Goal: Register for event/course

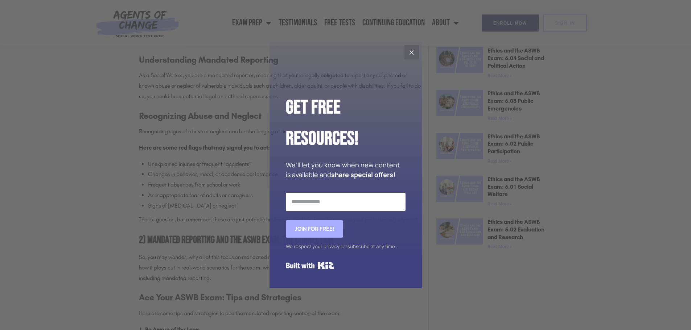
scroll to position [471, 0]
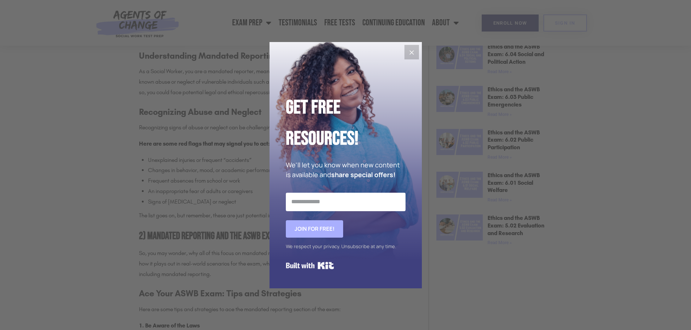
click at [409, 52] on icon "Close" at bounding box center [411, 52] width 9 height 9
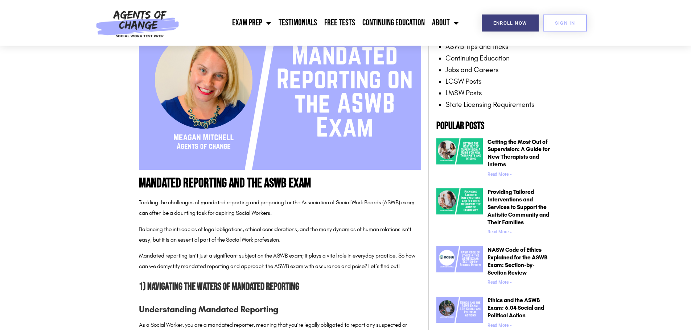
scroll to position [109, 0]
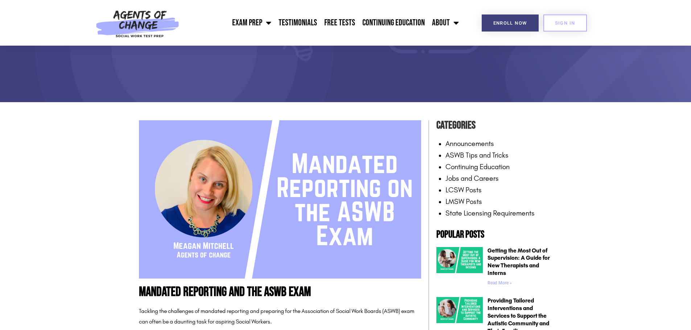
click at [528, 24] on div "SIGN IN" at bounding box center [556, 23] width 61 height 17
click at [515, 24] on span "Enroll Now" at bounding box center [510, 23] width 34 height 5
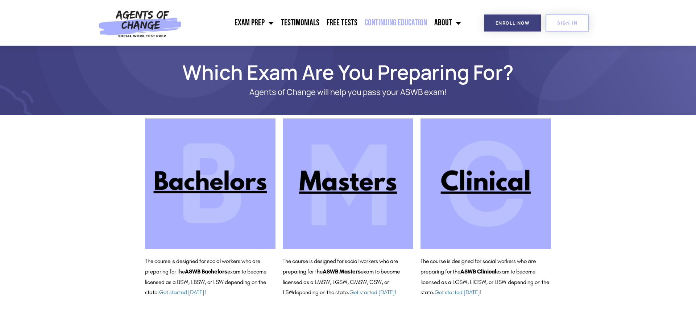
click at [417, 24] on link "Continuing Education" at bounding box center [396, 23] width 70 height 18
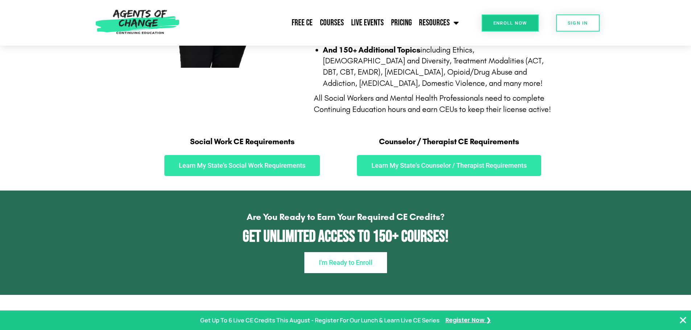
scroll to position [326, 0]
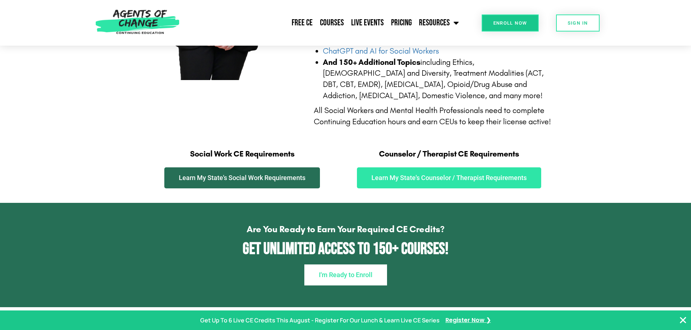
click at [303, 181] on span "Learn My State's Social Work Requirements" at bounding box center [242, 178] width 127 height 7
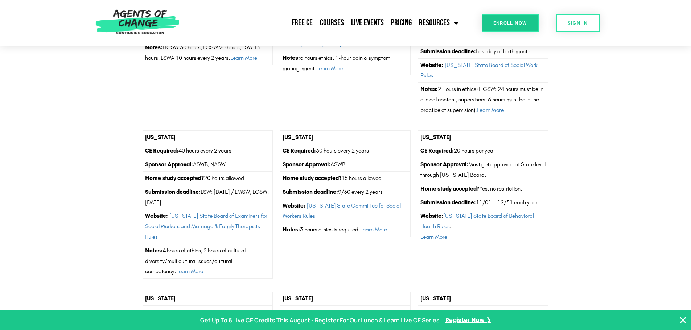
scroll to position [1451, 0]
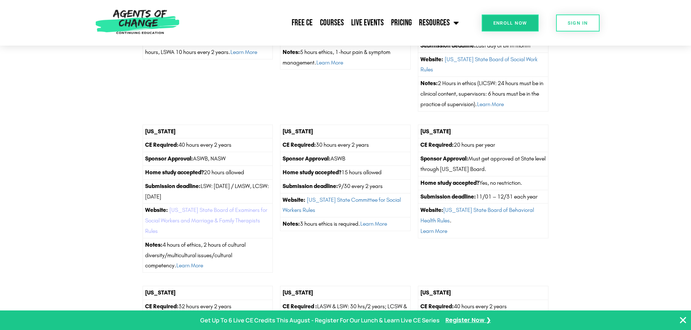
click at [200, 219] on link "Mississippi State Board of Examiners for Social Workers and Marriage & Family T…" at bounding box center [206, 221] width 122 height 28
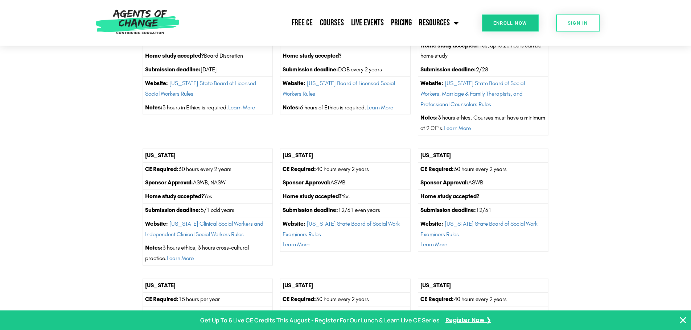
scroll to position [2031, 0]
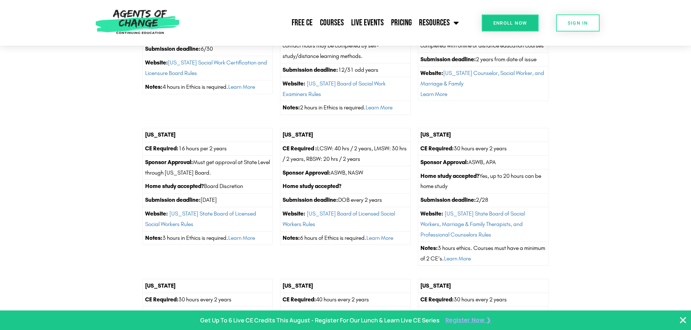
click at [465, 321] on span "Register Now ❯" at bounding box center [467, 321] width 45 height 11
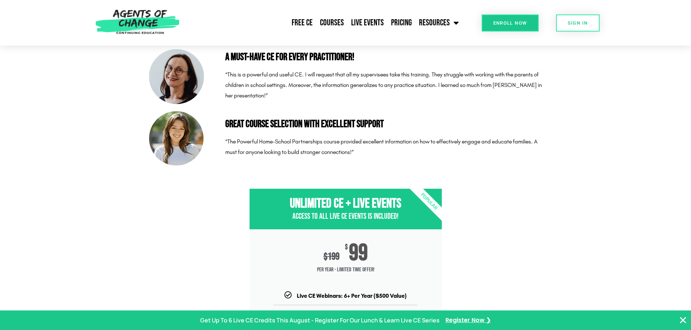
scroll to position [2249, 0]
